Goal: Transaction & Acquisition: Purchase product/service

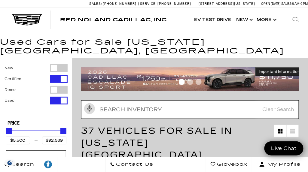
click at [103, 101] on input "text" at bounding box center [190, 109] width 218 height 19
type input "BMW"
type input "$14,500"
type input "$33,000"
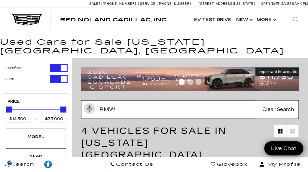
type input "BMW"
type input "$32,500"
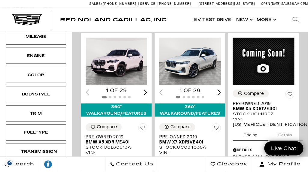
scroll to position [177, 0]
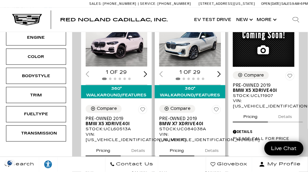
click at [181, 143] on button "Pricing" at bounding box center [176, 149] width 35 height 13
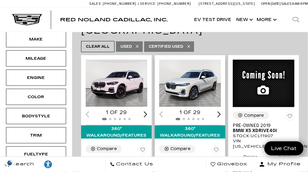
scroll to position [137, 0]
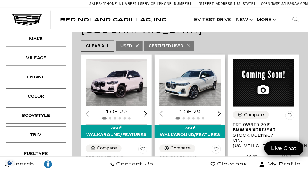
click at [221, 111] on div "Next slide" at bounding box center [220, 114] width 4 height 6
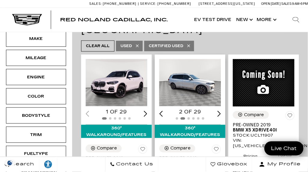
click at [221, 111] on div "Next slide" at bounding box center [220, 114] width 4 height 6
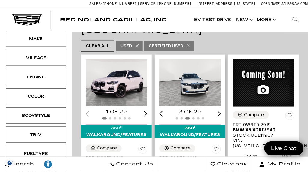
click at [221, 111] on div "Next slide" at bounding box center [220, 114] width 4 height 6
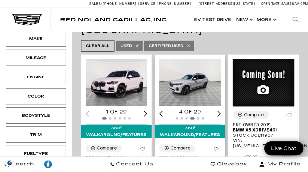
click at [221, 111] on div "Next slide" at bounding box center [220, 114] width 4 height 6
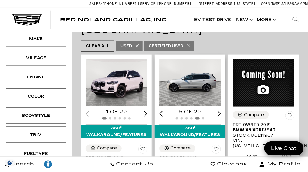
click at [221, 111] on div "Next slide" at bounding box center [220, 114] width 4 height 6
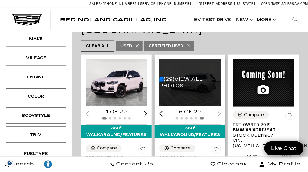
click at [221, 109] on div "6 of 29" at bounding box center [190, 112] width 62 height 7
click at [172, 76] on link "(29) View All Photos" at bounding box center [181, 82] width 44 height 12
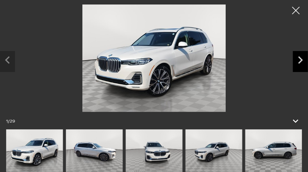
click at [300, 62] on icon "Next slide" at bounding box center [300, 59] width 15 height 17
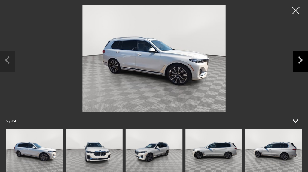
click at [300, 62] on icon "Next slide" at bounding box center [300, 59] width 15 height 17
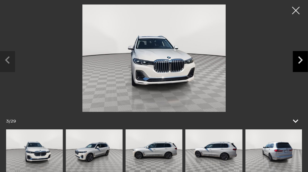
click at [300, 62] on icon "Next slide" at bounding box center [300, 59] width 15 height 17
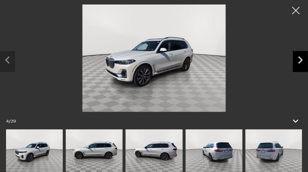
click at [300, 62] on icon "Next slide" at bounding box center [300, 59] width 15 height 17
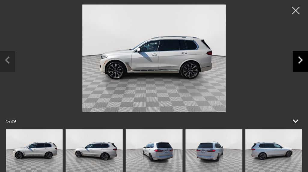
click at [300, 62] on icon "Next slide" at bounding box center [300, 59] width 15 height 17
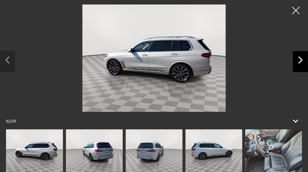
click at [300, 62] on icon "Next slide" at bounding box center [300, 59] width 15 height 17
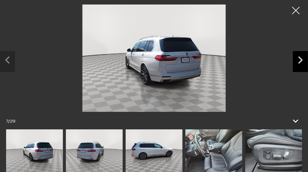
click at [300, 62] on icon "Next slide" at bounding box center [300, 59] width 15 height 17
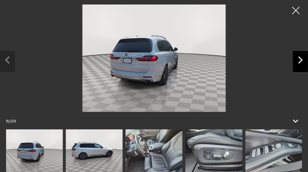
click at [300, 62] on icon "Next slide" at bounding box center [300, 59] width 15 height 17
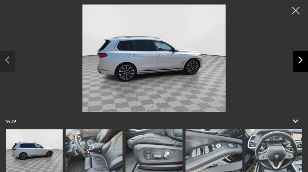
click at [300, 62] on icon "Next slide" at bounding box center [300, 59] width 15 height 17
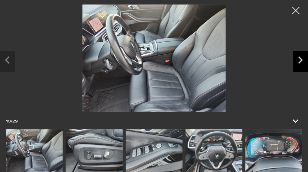
click at [300, 62] on icon "Next slide" at bounding box center [300, 59] width 15 height 17
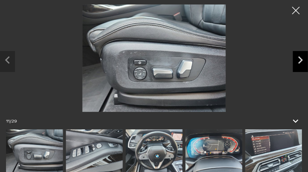
click at [300, 62] on icon "Next slide" at bounding box center [300, 59] width 15 height 17
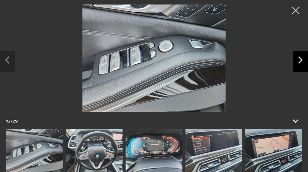
click at [300, 62] on icon "Next slide" at bounding box center [300, 59] width 15 height 17
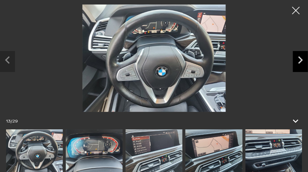
click at [300, 62] on icon "Next slide" at bounding box center [300, 59] width 15 height 17
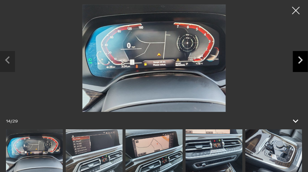
click at [300, 62] on icon "Next slide" at bounding box center [300, 59] width 15 height 17
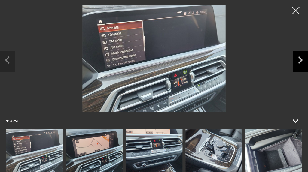
click at [300, 62] on icon "Next slide" at bounding box center [300, 59] width 15 height 17
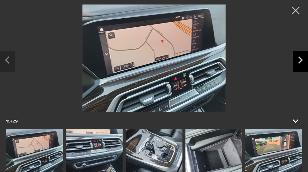
click at [300, 62] on icon "Next slide" at bounding box center [300, 59] width 15 height 17
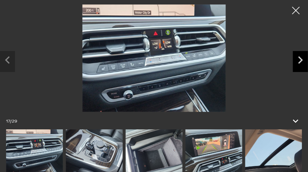
click at [300, 62] on icon "Next slide" at bounding box center [300, 59] width 15 height 17
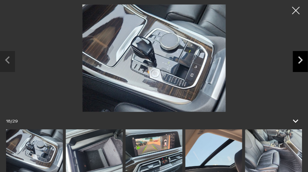
click at [300, 62] on icon "Next slide" at bounding box center [300, 59] width 15 height 17
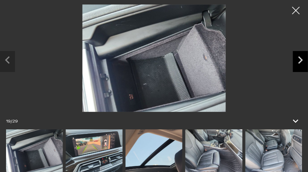
click at [300, 62] on icon "Next slide" at bounding box center [300, 59] width 15 height 17
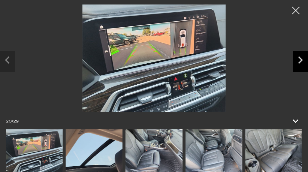
click at [300, 62] on icon "Next slide" at bounding box center [300, 59] width 15 height 17
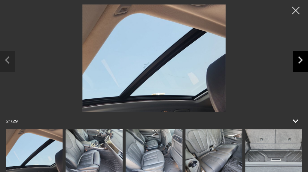
click at [300, 62] on icon "Next slide" at bounding box center [300, 59] width 15 height 17
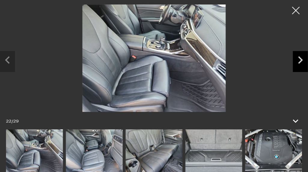
click at [300, 62] on icon "Next slide" at bounding box center [300, 59] width 15 height 17
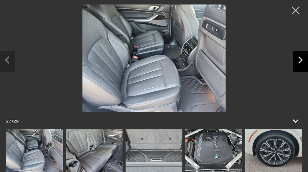
click at [300, 62] on icon "Next slide" at bounding box center [300, 59] width 15 height 17
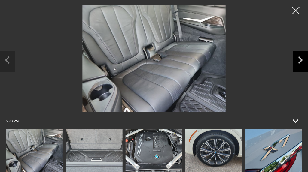
click at [300, 62] on icon "Next slide" at bounding box center [300, 59] width 15 height 17
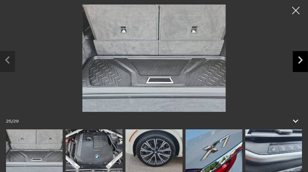
click at [300, 62] on icon "Next slide" at bounding box center [300, 59] width 15 height 17
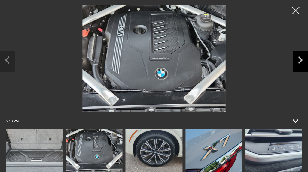
click at [300, 62] on icon "Next slide" at bounding box center [300, 59] width 15 height 17
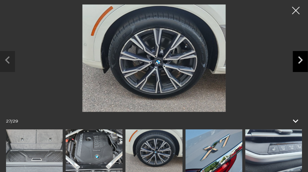
click at [300, 62] on icon "Next slide" at bounding box center [300, 59] width 15 height 17
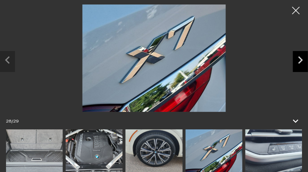
click at [300, 62] on icon "Next slide" at bounding box center [300, 59] width 15 height 17
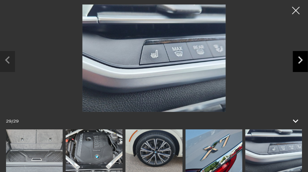
click at [300, 62] on icon "Next slide" at bounding box center [300, 59] width 15 height 17
click at [297, 11] on div at bounding box center [297, 11] width 16 height 16
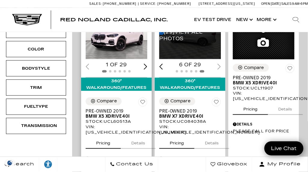
scroll to position [185, 0]
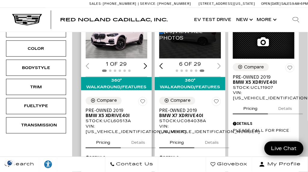
click at [103, 135] on button "Pricing" at bounding box center [103, 141] width 35 height 13
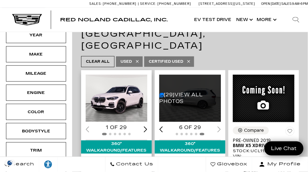
scroll to position [122, 0]
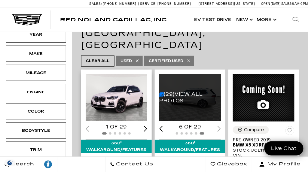
click at [116, 74] on img "1 / 2" at bounding box center [117, 98] width 63 height 48
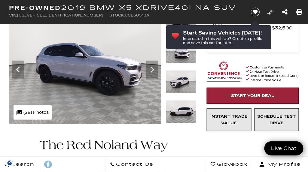
scroll to position [52, 0]
click at [153, 67] on icon "Next" at bounding box center [153, 70] width 12 height 12
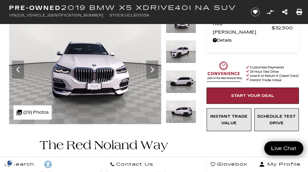
scroll to position [0, 0]
click at [153, 67] on icon "Next" at bounding box center [153, 70] width 12 height 12
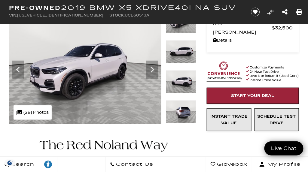
click at [153, 67] on icon "Next" at bounding box center [153, 70] width 12 height 12
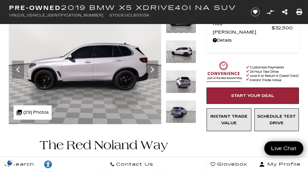
click at [153, 67] on icon "Next" at bounding box center [153, 70] width 12 height 12
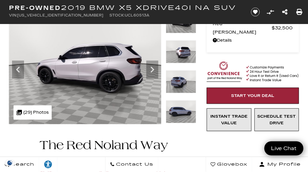
click at [153, 67] on icon "Next" at bounding box center [153, 70] width 12 height 12
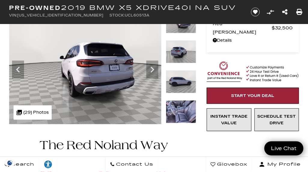
click at [153, 67] on icon "Next" at bounding box center [153, 70] width 12 height 12
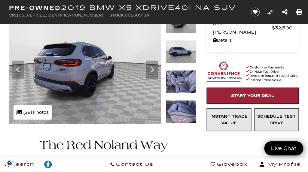
click at [153, 67] on icon "Next" at bounding box center [153, 70] width 12 height 12
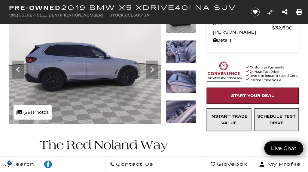
click at [153, 67] on icon "Next" at bounding box center [153, 70] width 12 height 12
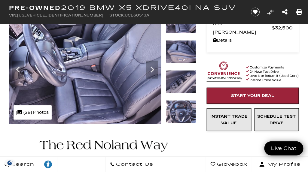
click at [153, 67] on icon "Next" at bounding box center [153, 70] width 12 height 12
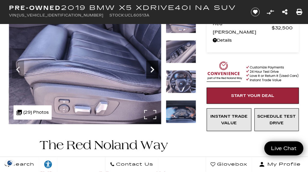
click at [152, 68] on icon "Next" at bounding box center [153, 70] width 4 height 6
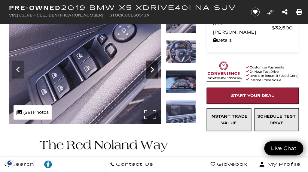
click at [152, 68] on icon "Next" at bounding box center [153, 70] width 4 height 6
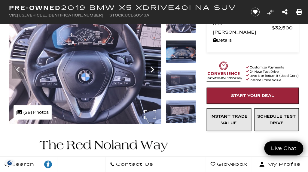
click at [152, 68] on icon "Next" at bounding box center [153, 70] width 4 height 6
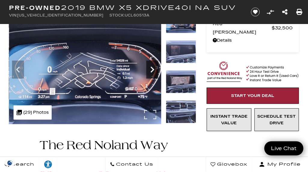
click at [152, 68] on icon "Next" at bounding box center [153, 70] width 4 height 6
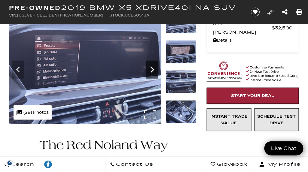
click at [152, 68] on icon "Next" at bounding box center [153, 70] width 4 height 6
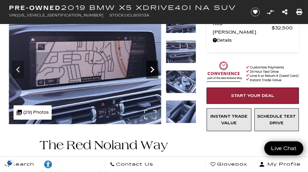
click at [152, 68] on icon "Next" at bounding box center [153, 70] width 4 height 6
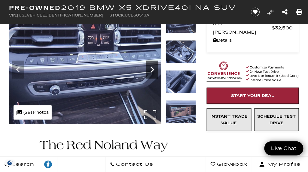
click at [152, 68] on icon "Next" at bounding box center [153, 70] width 4 height 6
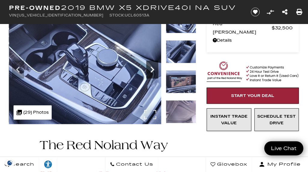
click at [152, 68] on icon "Next" at bounding box center [153, 70] width 4 height 6
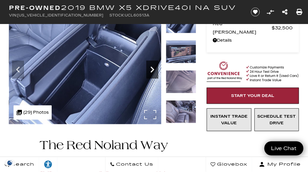
click at [152, 68] on icon "Next" at bounding box center [153, 70] width 4 height 6
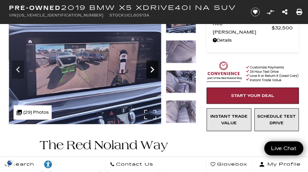
click at [152, 68] on icon "Next" at bounding box center [153, 70] width 4 height 6
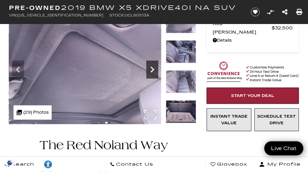
click at [152, 68] on icon "Next" at bounding box center [153, 70] width 4 height 6
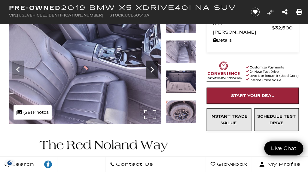
click at [152, 68] on icon "Next" at bounding box center [153, 70] width 4 height 6
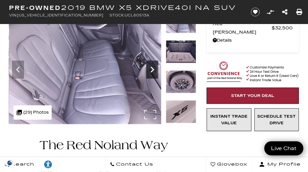
click at [152, 68] on icon "Next" at bounding box center [153, 70] width 4 height 6
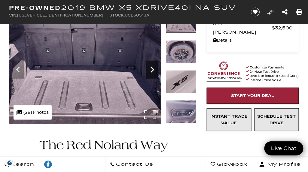
click at [152, 68] on icon "Next" at bounding box center [153, 70] width 4 height 6
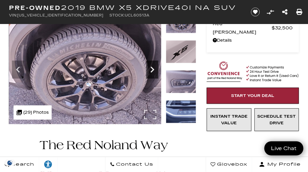
click at [152, 68] on icon "Next" at bounding box center [153, 70] width 4 height 6
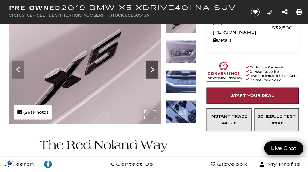
click at [152, 68] on icon "Next" at bounding box center [153, 70] width 4 height 6
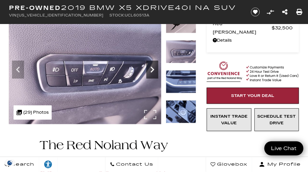
click at [152, 68] on icon "Next" at bounding box center [153, 70] width 4 height 6
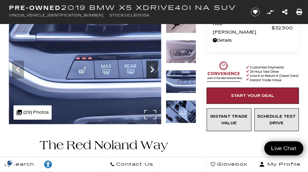
click at [152, 68] on icon "Next" at bounding box center [153, 70] width 4 height 6
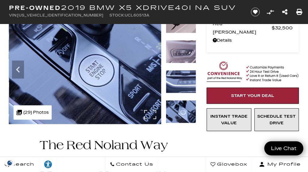
click at [152, 68] on img at bounding box center [85, 67] width 153 height 114
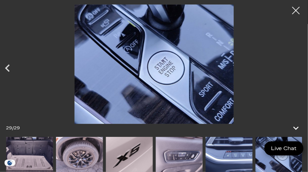
click at [152, 68] on img at bounding box center [154, 65] width 279 height 120
click at [297, 11] on div at bounding box center [297, 11] width 16 height 16
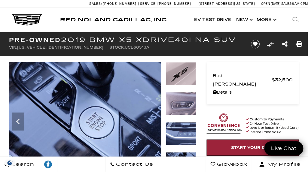
scroll to position [0, 0]
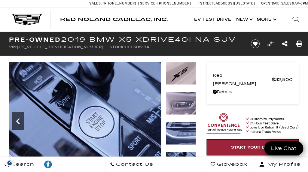
click at [17, 119] on icon "Previous" at bounding box center [18, 122] width 12 height 12
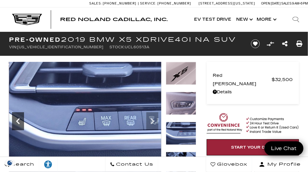
click at [17, 119] on icon "Previous" at bounding box center [18, 122] width 12 height 12
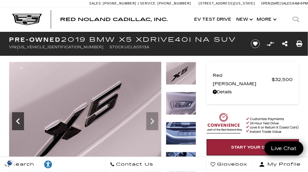
click at [17, 119] on icon "Previous" at bounding box center [18, 122] width 12 height 12
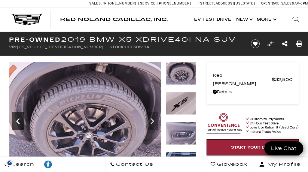
click at [17, 119] on icon "Previous" at bounding box center [18, 122] width 12 height 12
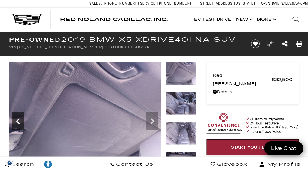
click at [17, 119] on icon "Previous" at bounding box center [18, 122] width 12 height 12
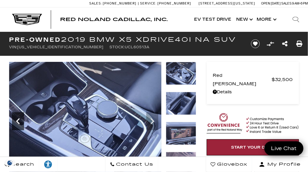
click at [17, 119] on icon "Previous" at bounding box center [18, 122] width 12 height 12
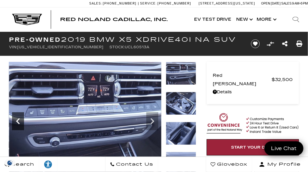
click at [17, 119] on icon "Previous" at bounding box center [18, 122] width 12 height 12
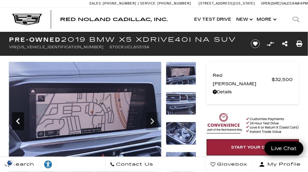
click at [17, 119] on icon "Previous" at bounding box center [18, 122] width 12 height 12
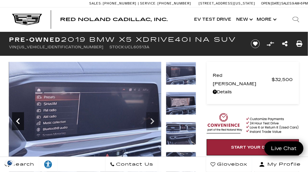
click at [17, 119] on icon "Previous" at bounding box center [18, 122] width 12 height 12
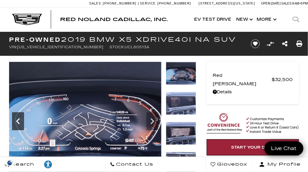
click at [17, 119] on icon "Previous" at bounding box center [18, 122] width 12 height 12
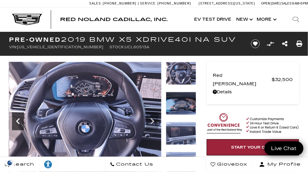
click at [17, 119] on icon "Previous" at bounding box center [18, 122] width 12 height 12
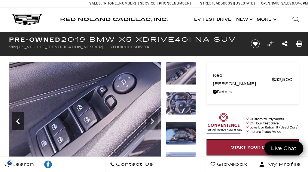
click at [17, 119] on icon "Previous" at bounding box center [18, 122] width 12 height 12
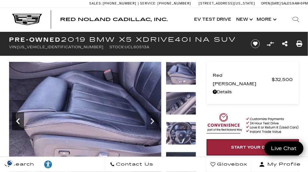
click at [17, 119] on icon "Previous" at bounding box center [18, 122] width 12 height 12
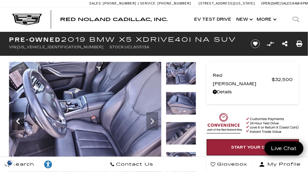
click at [17, 119] on icon "Previous" at bounding box center [18, 122] width 12 height 12
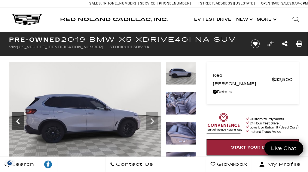
click at [17, 119] on icon "Previous" at bounding box center [18, 122] width 12 height 12
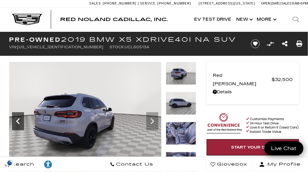
click at [17, 119] on icon "Previous" at bounding box center [18, 122] width 12 height 12
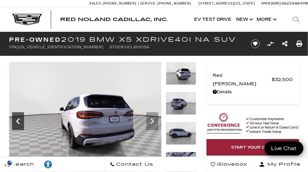
click at [17, 119] on icon "Previous" at bounding box center [18, 122] width 12 height 12
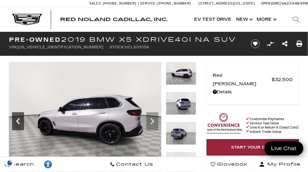
click at [17, 119] on icon "Previous" at bounding box center [18, 122] width 12 height 12
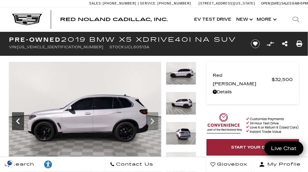
click at [17, 119] on icon "Previous" at bounding box center [18, 122] width 12 height 12
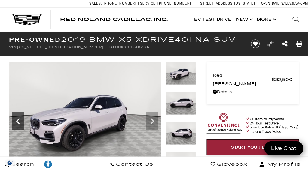
click at [17, 119] on icon "Previous" at bounding box center [18, 122] width 12 height 12
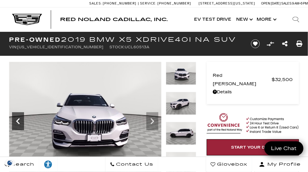
click at [17, 119] on icon "Previous" at bounding box center [18, 122] width 12 height 12
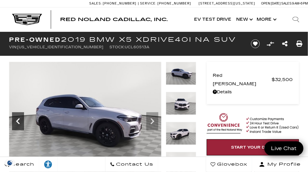
click at [17, 119] on icon "Previous" at bounding box center [18, 122] width 12 height 12
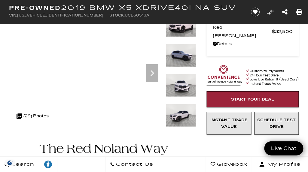
scroll to position [48, 0]
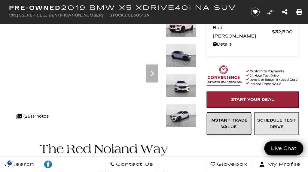
click at [234, 114] on link "Instant Trade Value" at bounding box center [229, 124] width 45 height 23
